Goal: Transaction & Acquisition: Purchase product/service

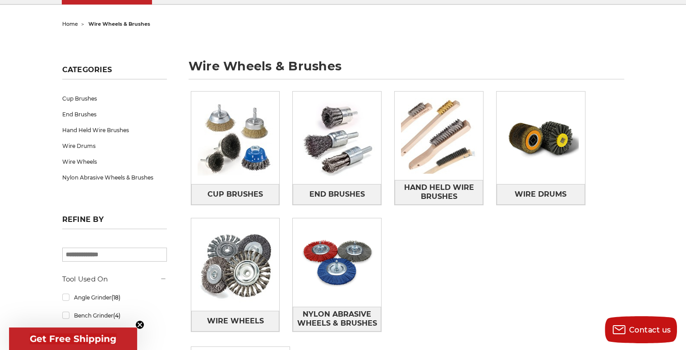
scroll to position [184, 0]
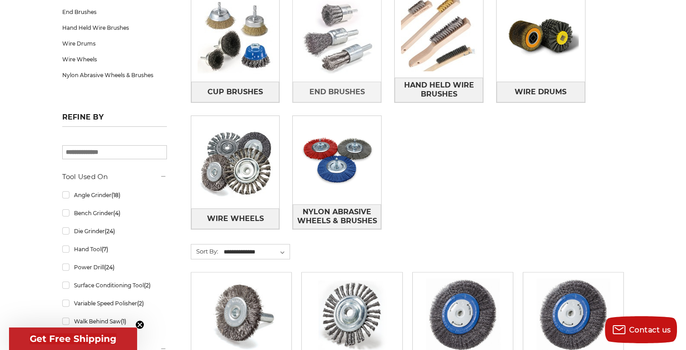
click at [331, 56] on img at bounding box center [337, 35] width 88 height 88
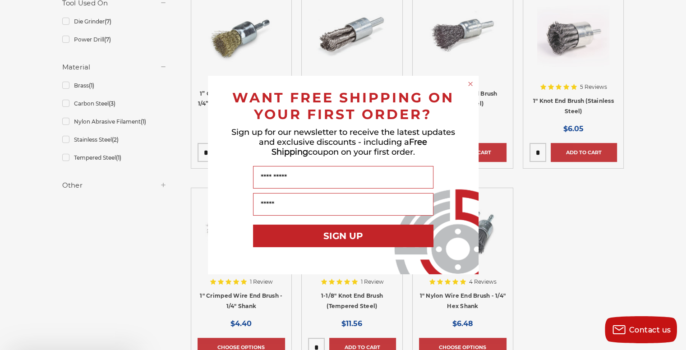
scroll to position [206, 0]
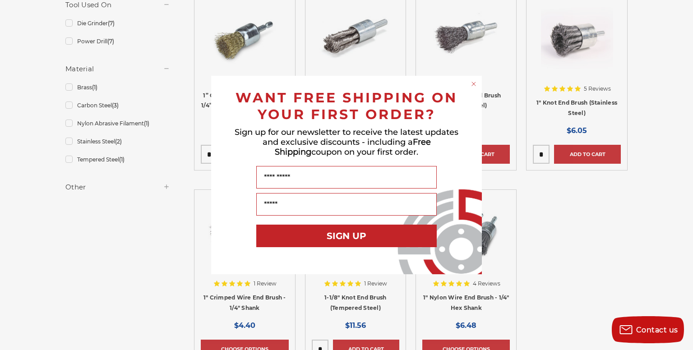
drag, startPoint x: 690, startPoint y: 32, endPoint x: 685, endPoint y: 73, distance: 40.9
click at [473, 83] on icon "Close dialog" at bounding box center [473, 83] width 9 height 9
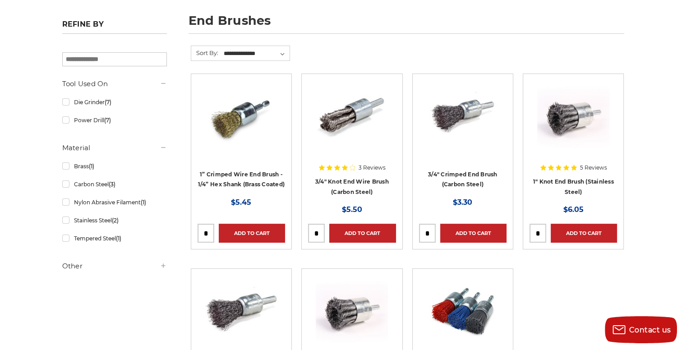
scroll to position [168, 0]
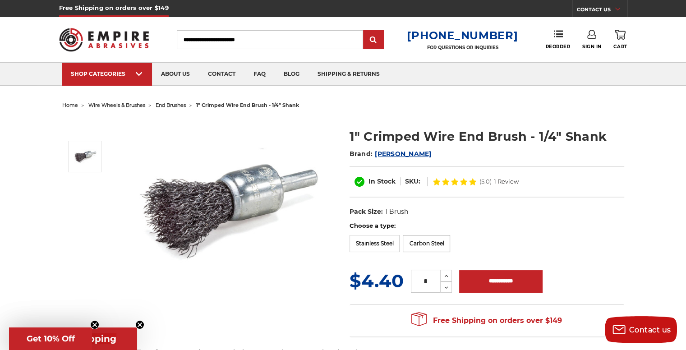
click at [432, 243] on label "Carbon Steel" at bounding box center [426, 243] width 47 height 17
click at [382, 245] on label "Stainless Steel" at bounding box center [375, 243] width 51 height 17
click at [431, 242] on label "Carbon Steel" at bounding box center [426, 243] width 47 height 17
click at [383, 241] on label "Stainless Steel" at bounding box center [375, 243] width 51 height 17
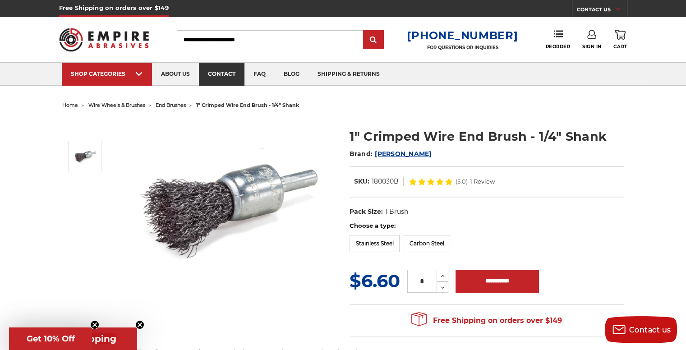
click at [231, 73] on link "contact" at bounding box center [222, 74] width 46 height 23
